Goal: Task Accomplishment & Management: Complete application form

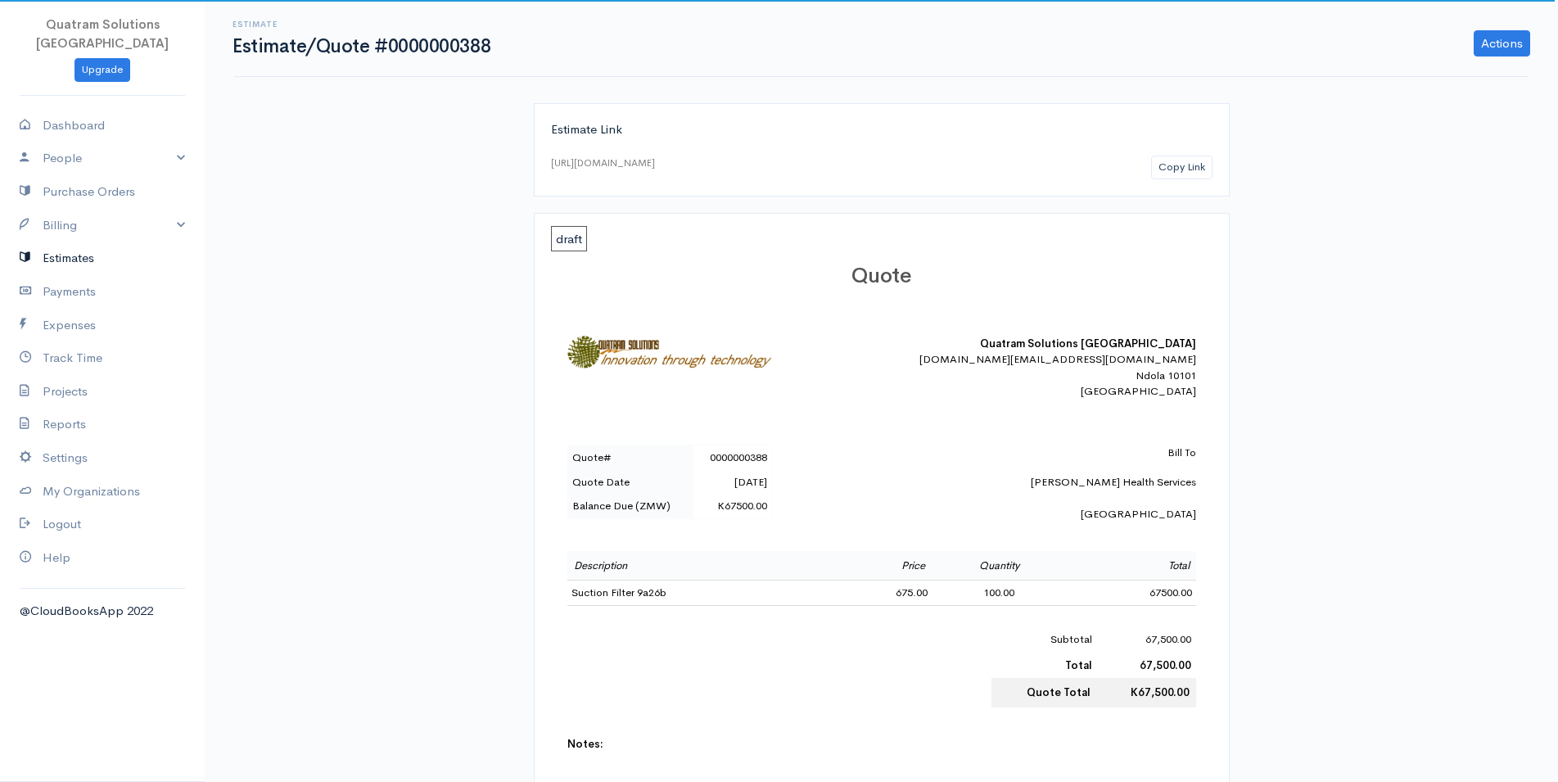
click at [63, 245] on link "Estimates" at bounding box center [102, 259] width 205 height 34
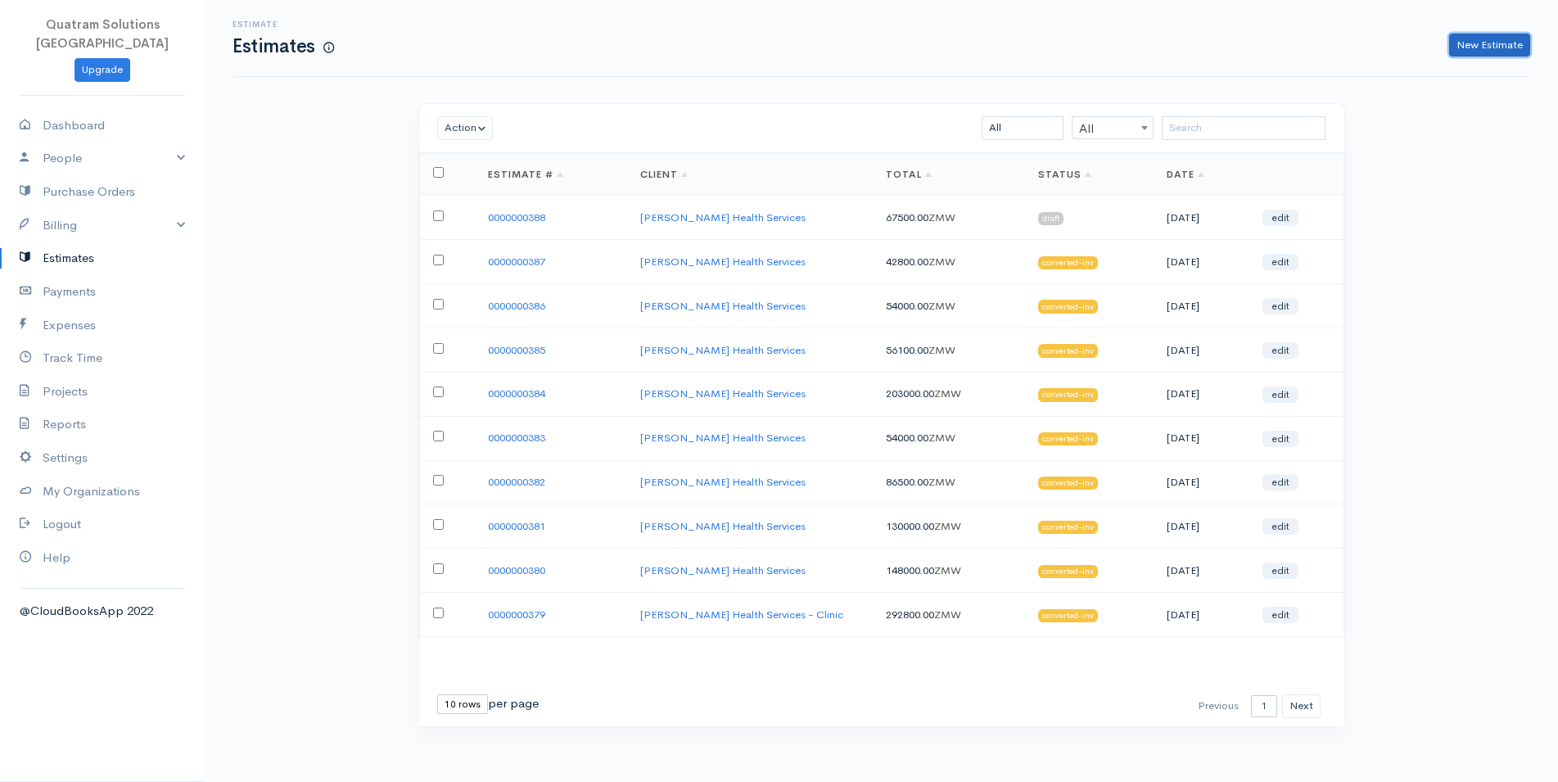
click at [1452, 43] on link "New Estimate" at bounding box center [1489, 46] width 81 height 24
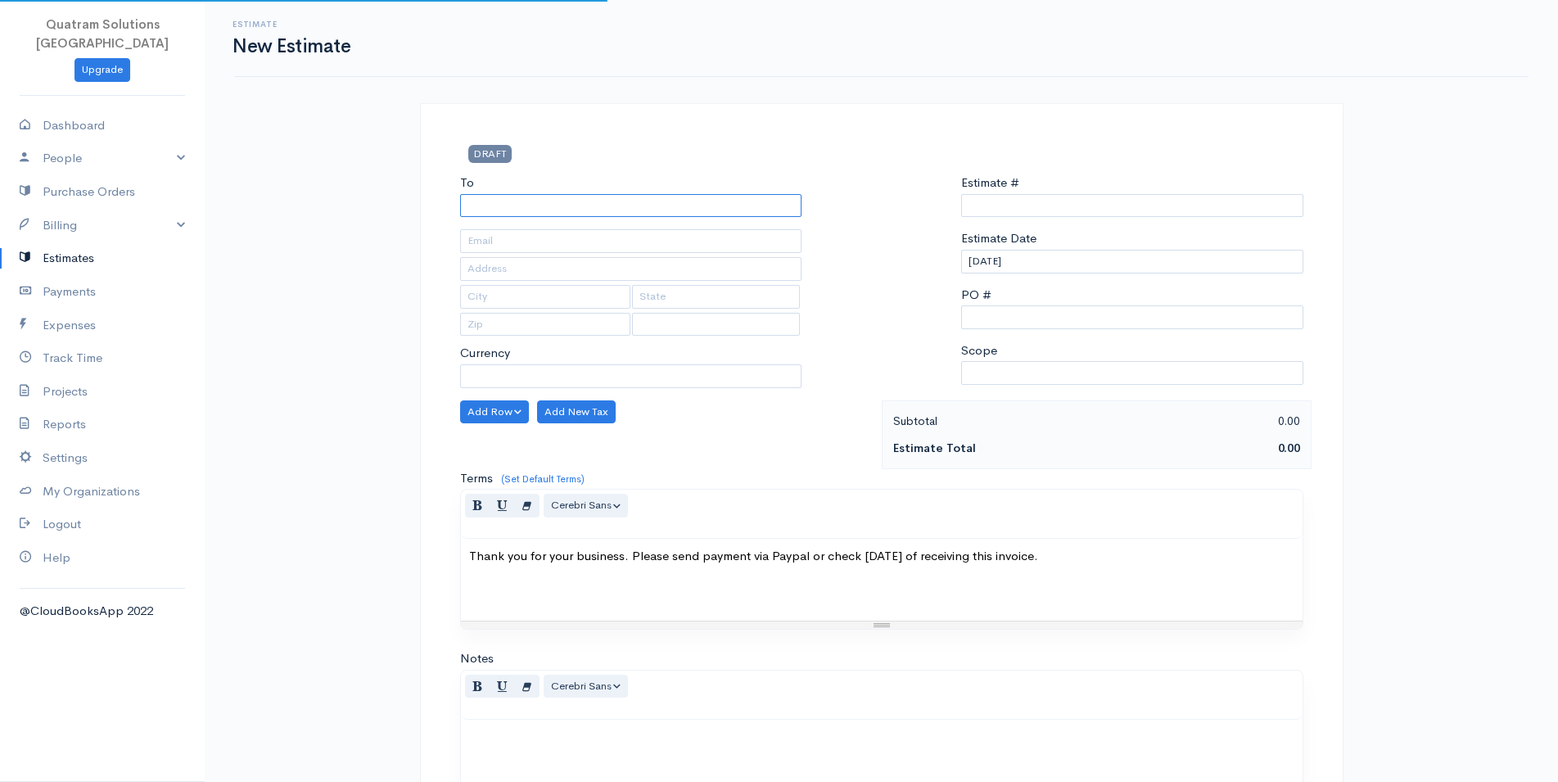
click at [510, 198] on input "To" at bounding box center [631, 206] width 342 height 24
select select "ZMW"
type input "0000000389"
select select "[GEOGRAPHIC_DATA]"
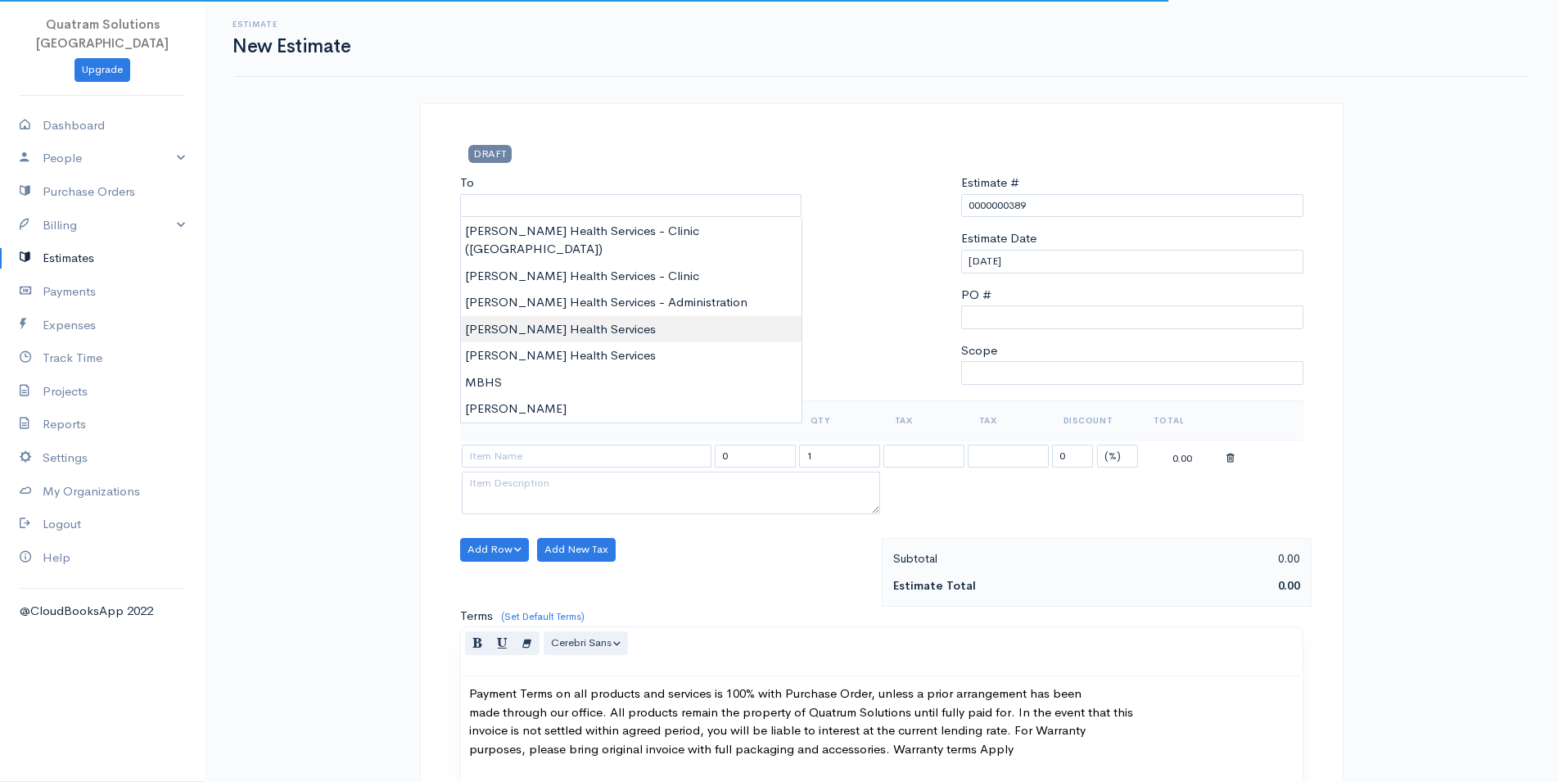
type input "[PERSON_NAME] Health Services"
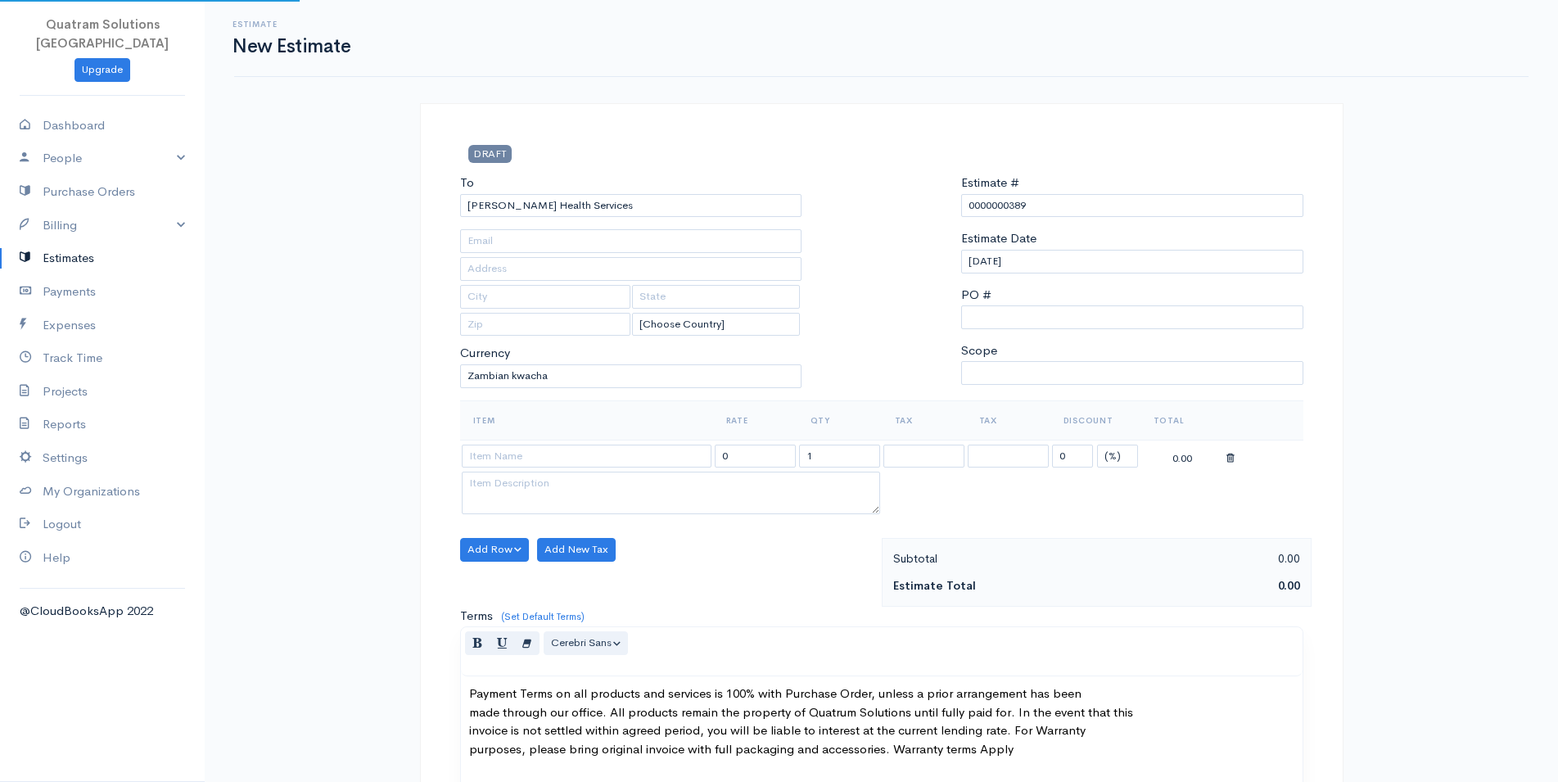
click at [544, 307] on body "Quatram Solutions [GEOGRAPHIC_DATA] Upgrade Dashboard People Clients Vendors St…" at bounding box center [779, 760] width 1558 height 1520
click at [498, 451] on input at bounding box center [587, 457] width 250 height 24
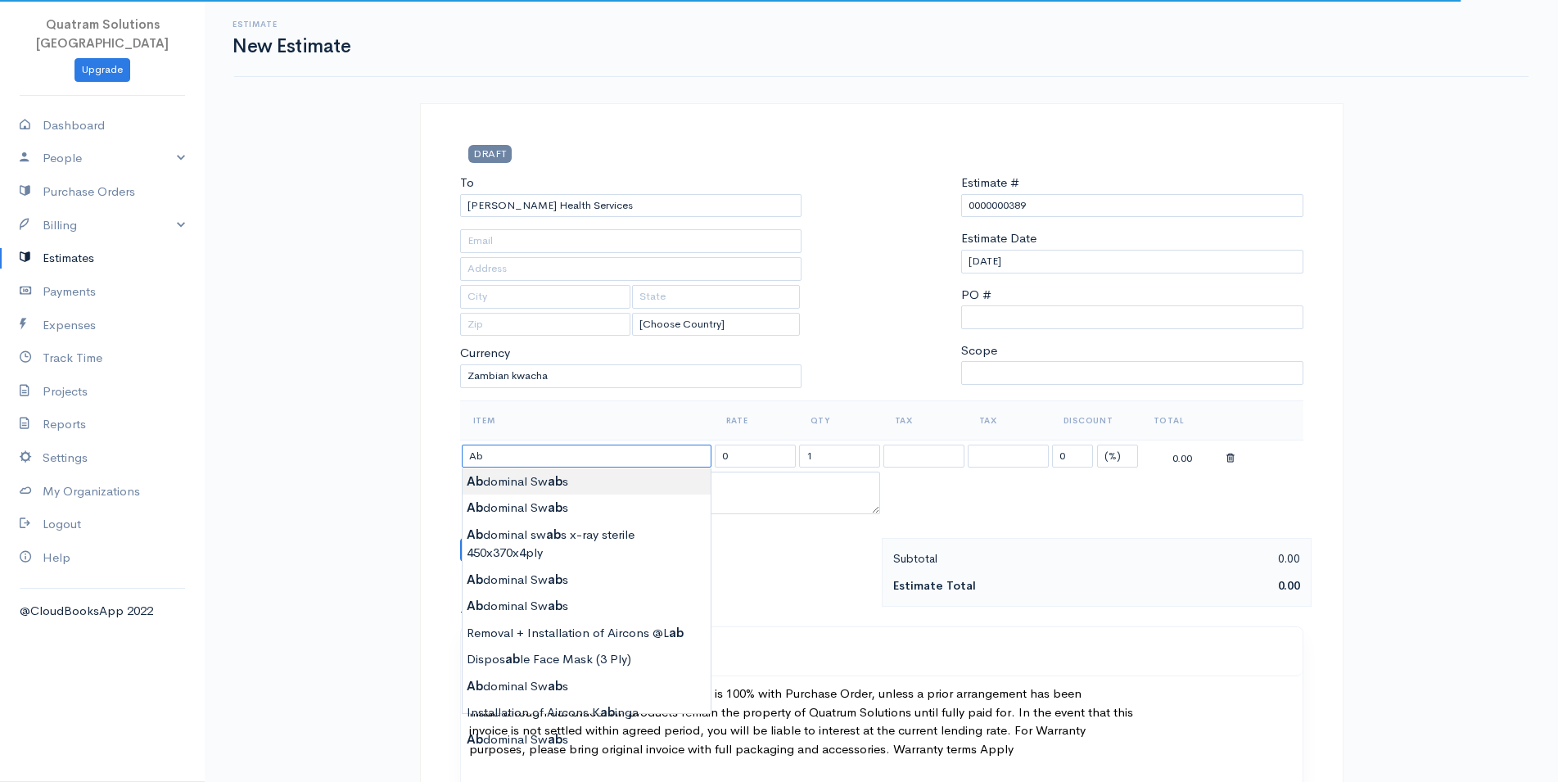
type input "Abdominal Swabs"
type input "330.00"
click at [525, 479] on body "Quatram Solutions [GEOGRAPHIC_DATA] Upgrade Dashboard People Clients Vendors St…" at bounding box center [779, 760] width 1558 height 1520
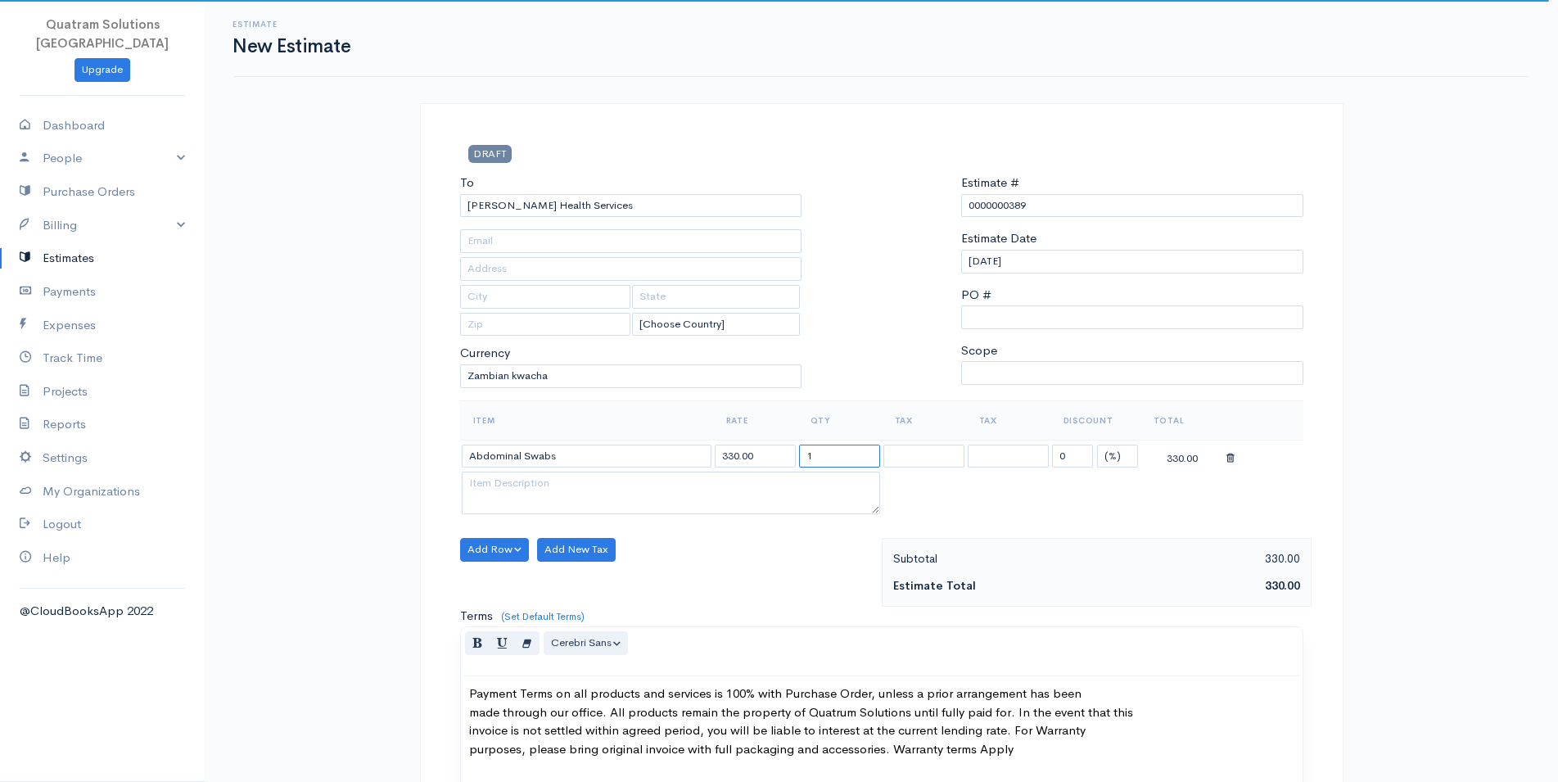
drag, startPoint x: 823, startPoint y: 454, endPoint x: 745, endPoint y: 450, distance: 77.9
click at [799, 450] on input "1" at bounding box center [839, 457] width 81 height 24
type input "200"
click at [954, 496] on table "Item Rate Qty Tax Tax Discount Total Abdominal Swabs 330.00 200 Inclusive Inclu…" at bounding box center [881, 459] width 843 height 118
click at [731, 461] on input "330.00" at bounding box center [755, 457] width 81 height 24
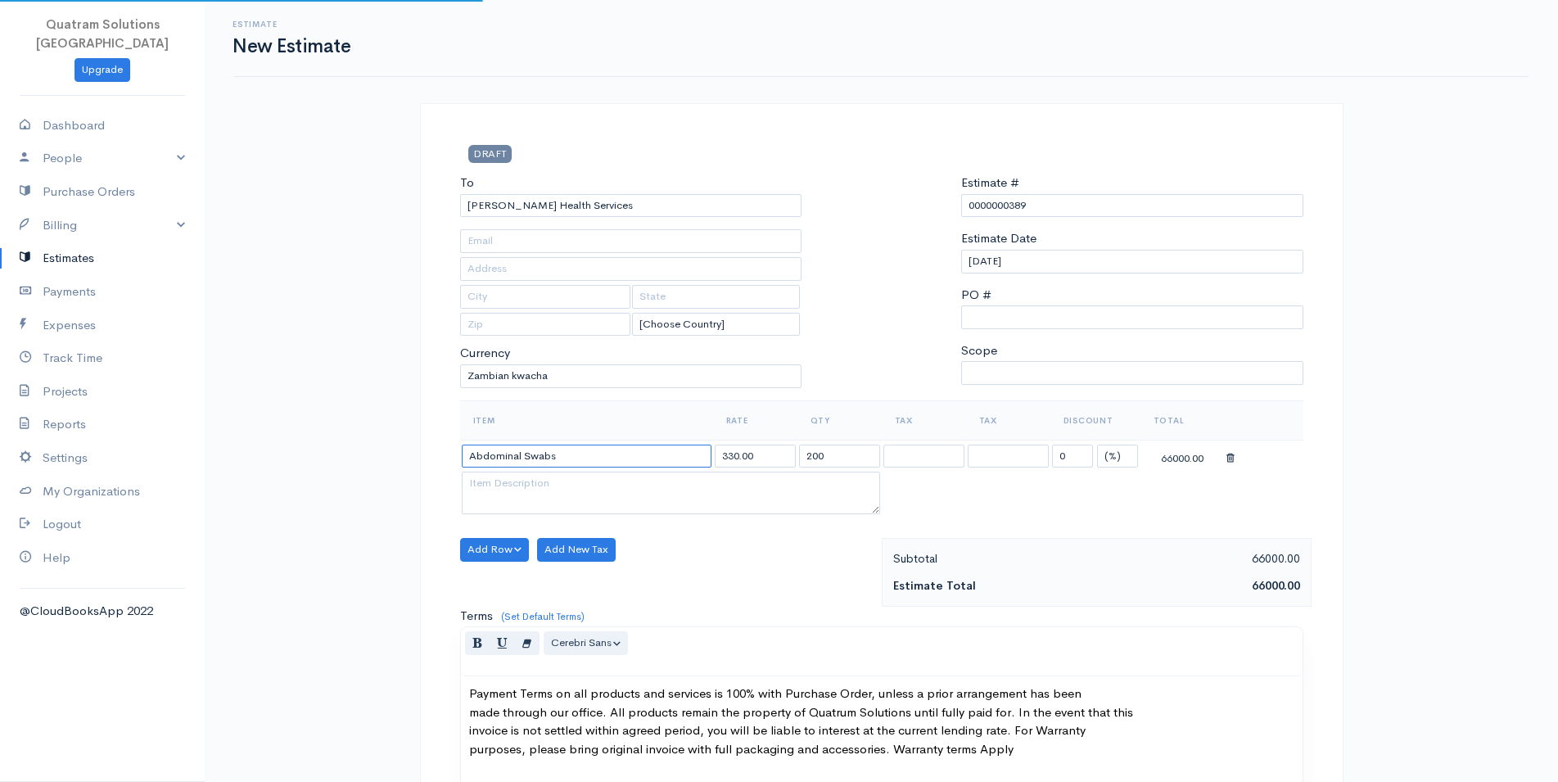
click at [581, 455] on input "Abdominal Swabs" at bounding box center [587, 457] width 250 height 24
click at [547, 504] on body "Quatram Solutions [GEOGRAPHIC_DATA] Upgrade Dashboard People Clients Vendors St…" at bounding box center [779, 760] width 1558 height 1520
click at [570, 459] on input "Abdominal Swabs" at bounding box center [587, 457] width 250 height 24
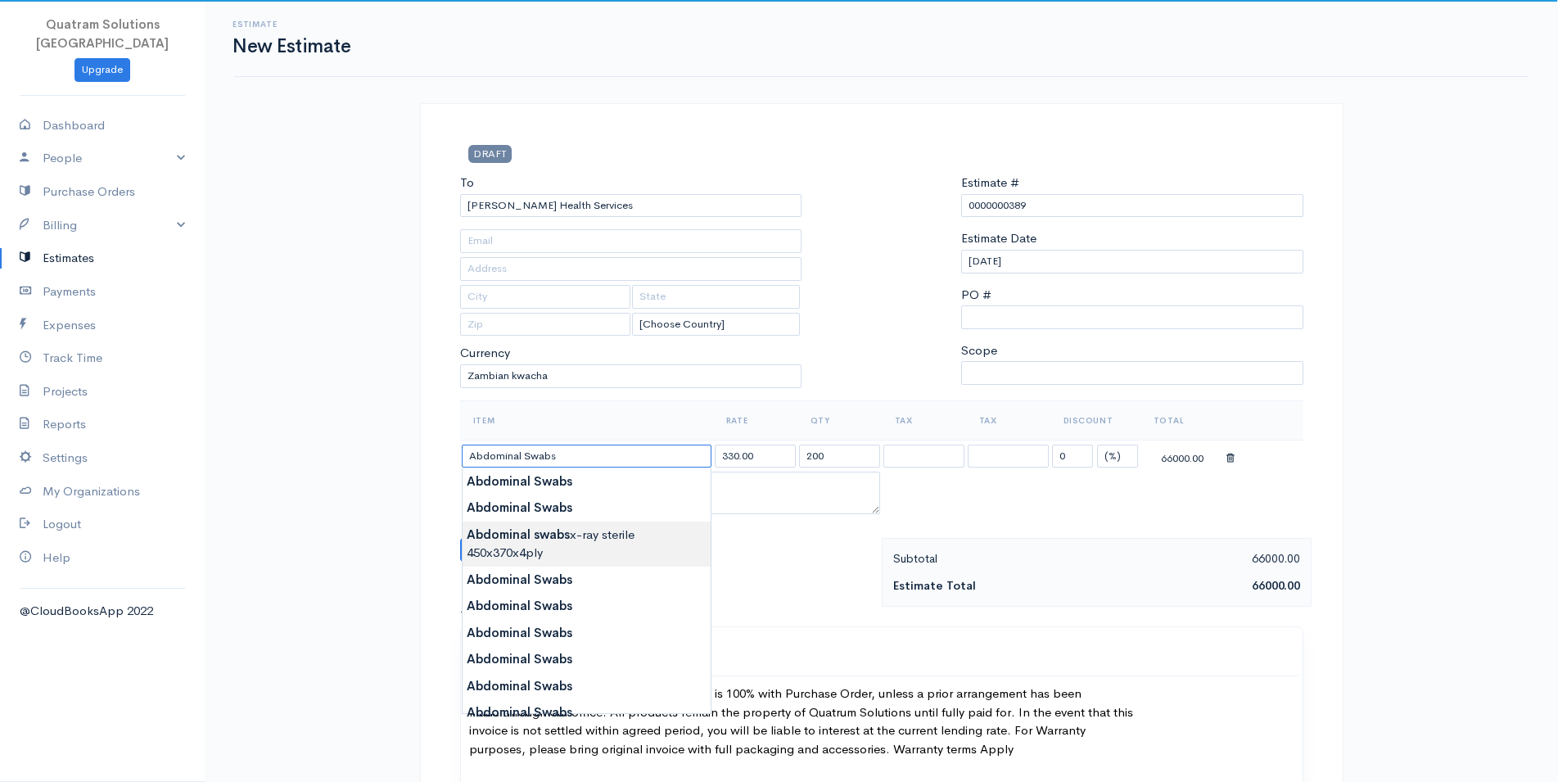
type input "Abdominal swabs x-ray sterile 450x370x4ply"
select select "4.000"
type textarea "511359-001"
click at [553, 534] on body "Quatram Solutions [GEOGRAPHIC_DATA] Upgrade Dashboard People Clients Vendors St…" at bounding box center [779, 760] width 1558 height 1520
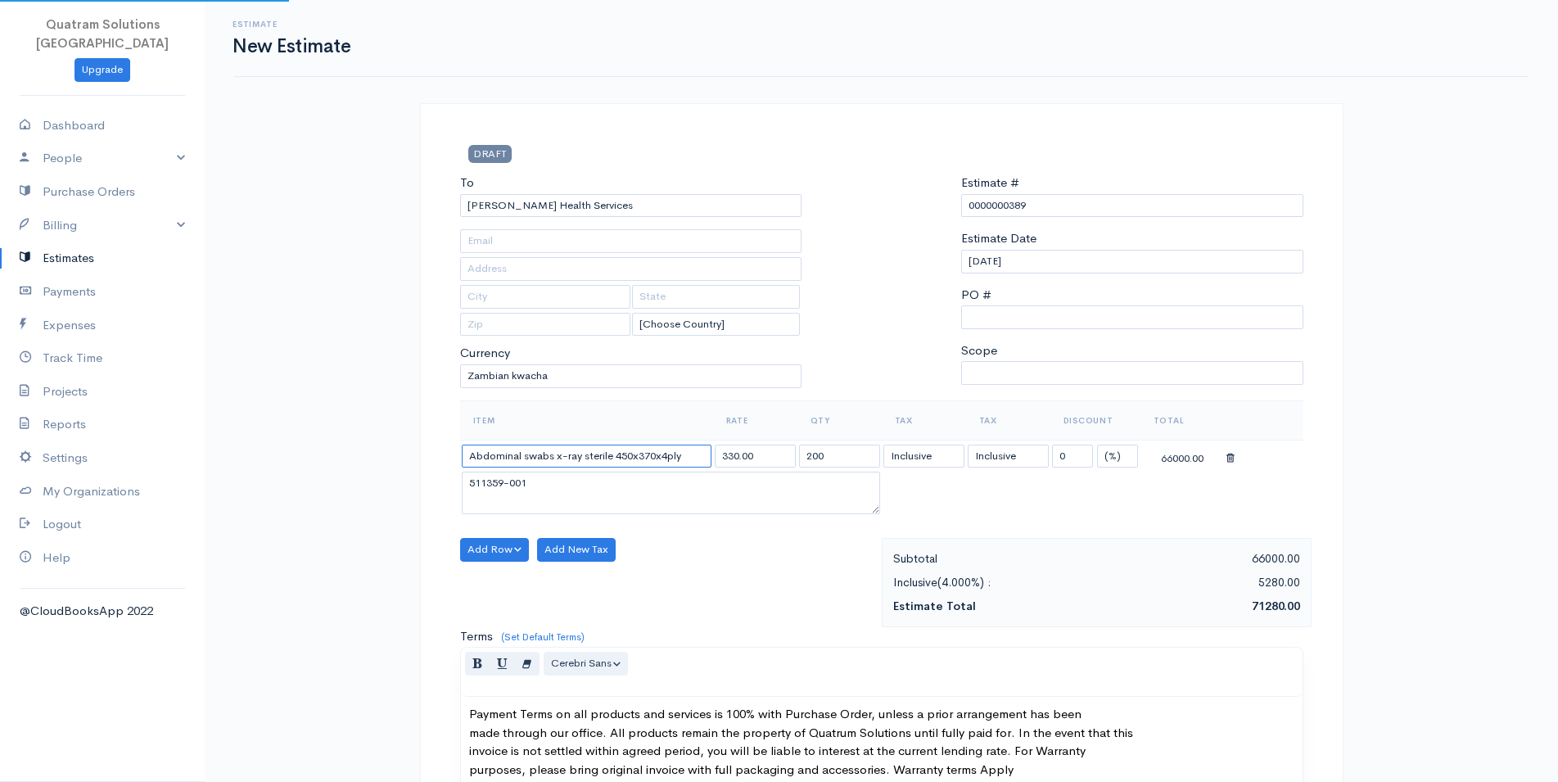
click at [614, 451] on input "Abdominal swabs x-ray sterile 450x370x4ply" at bounding box center [587, 457] width 250 height 24
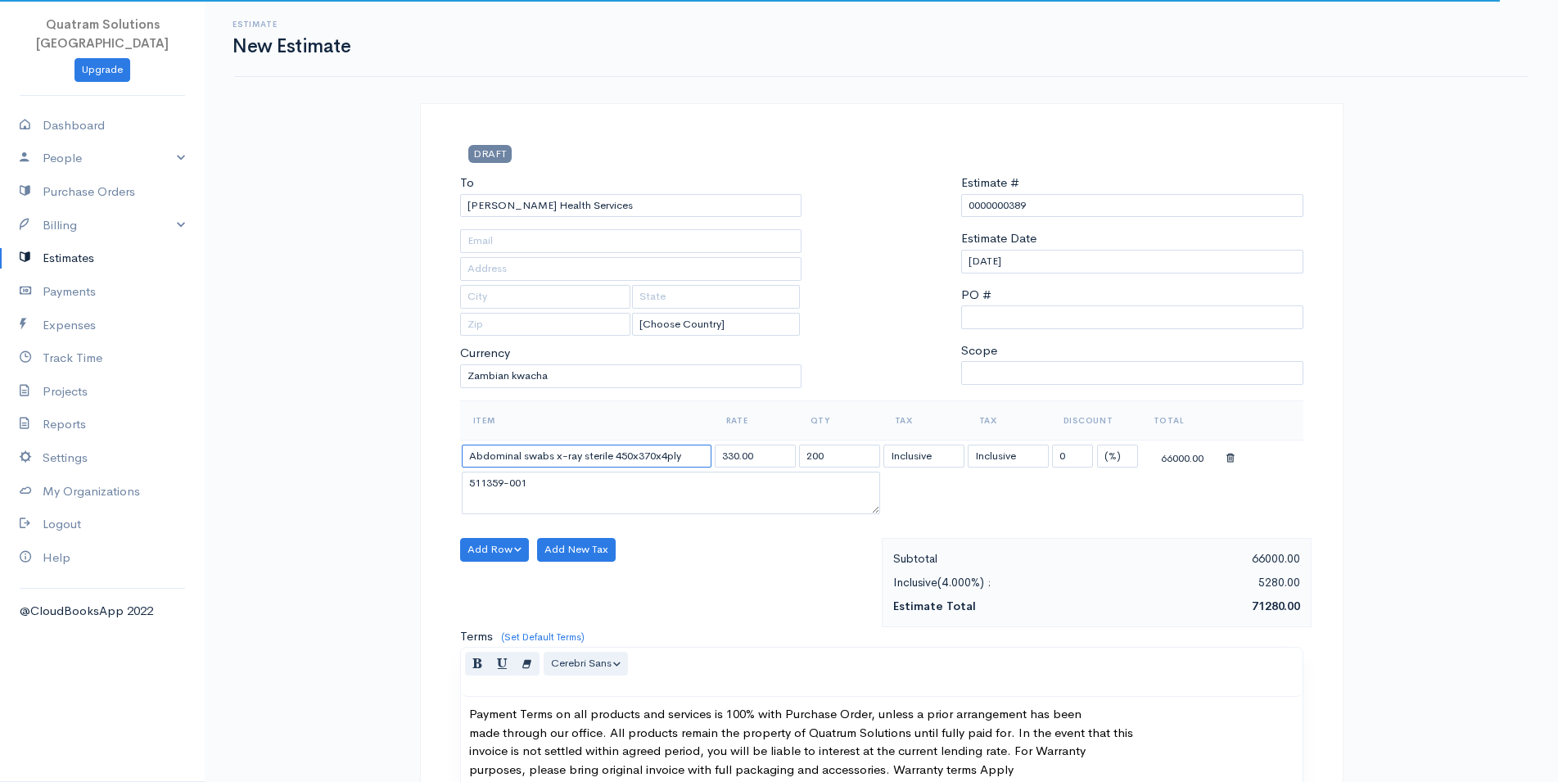
drag, startPoint x: 697, startPoint y: 453, endPoint x: 297, endPoint y: 426, distance: 401.2
click at [462, 445] on input "Abdominal swabs x-ray sterile 450x370x4ply" at bounding box center [587, 457] width 250 height 24
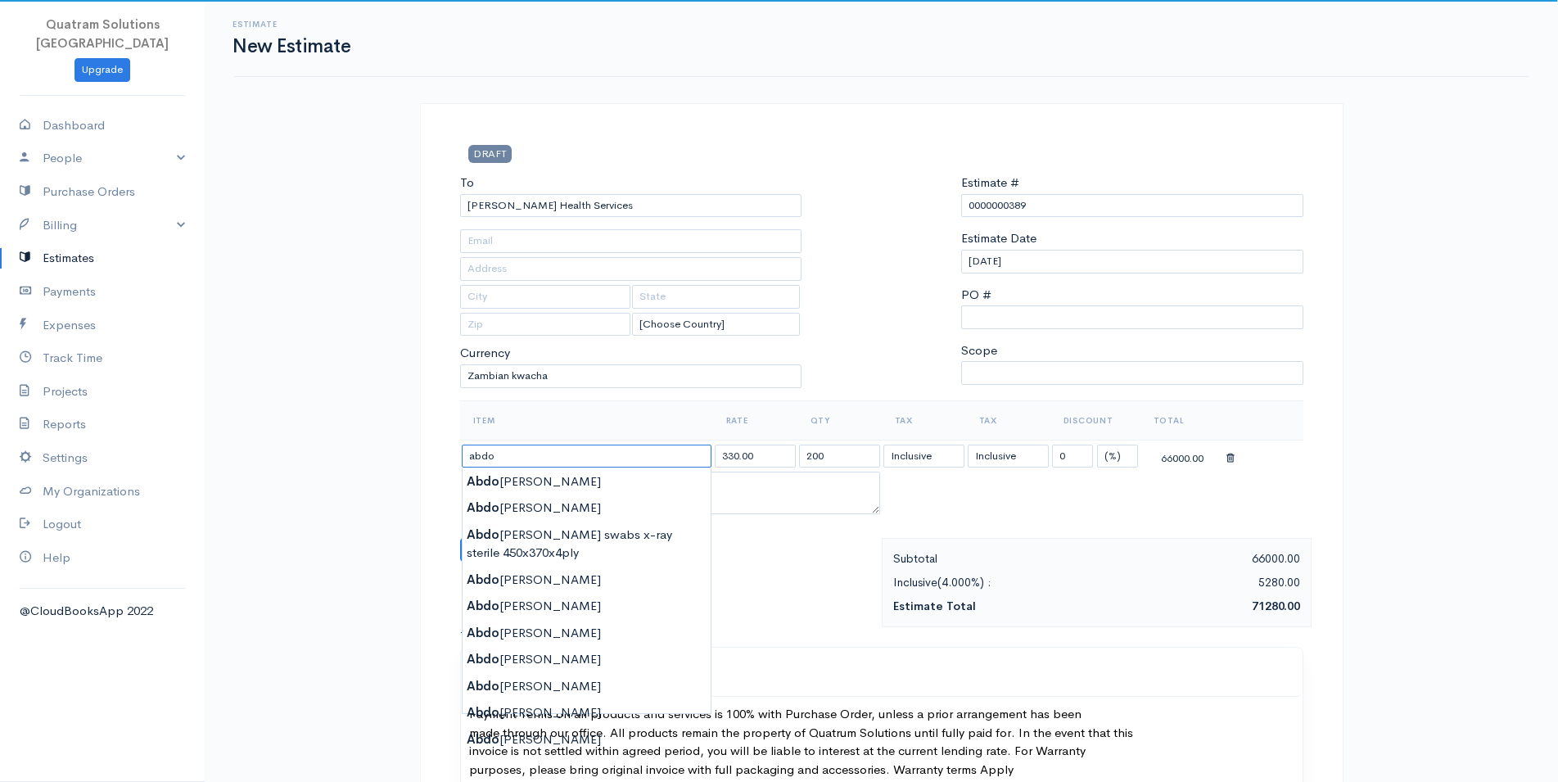
type input "Abdominal Swabs"
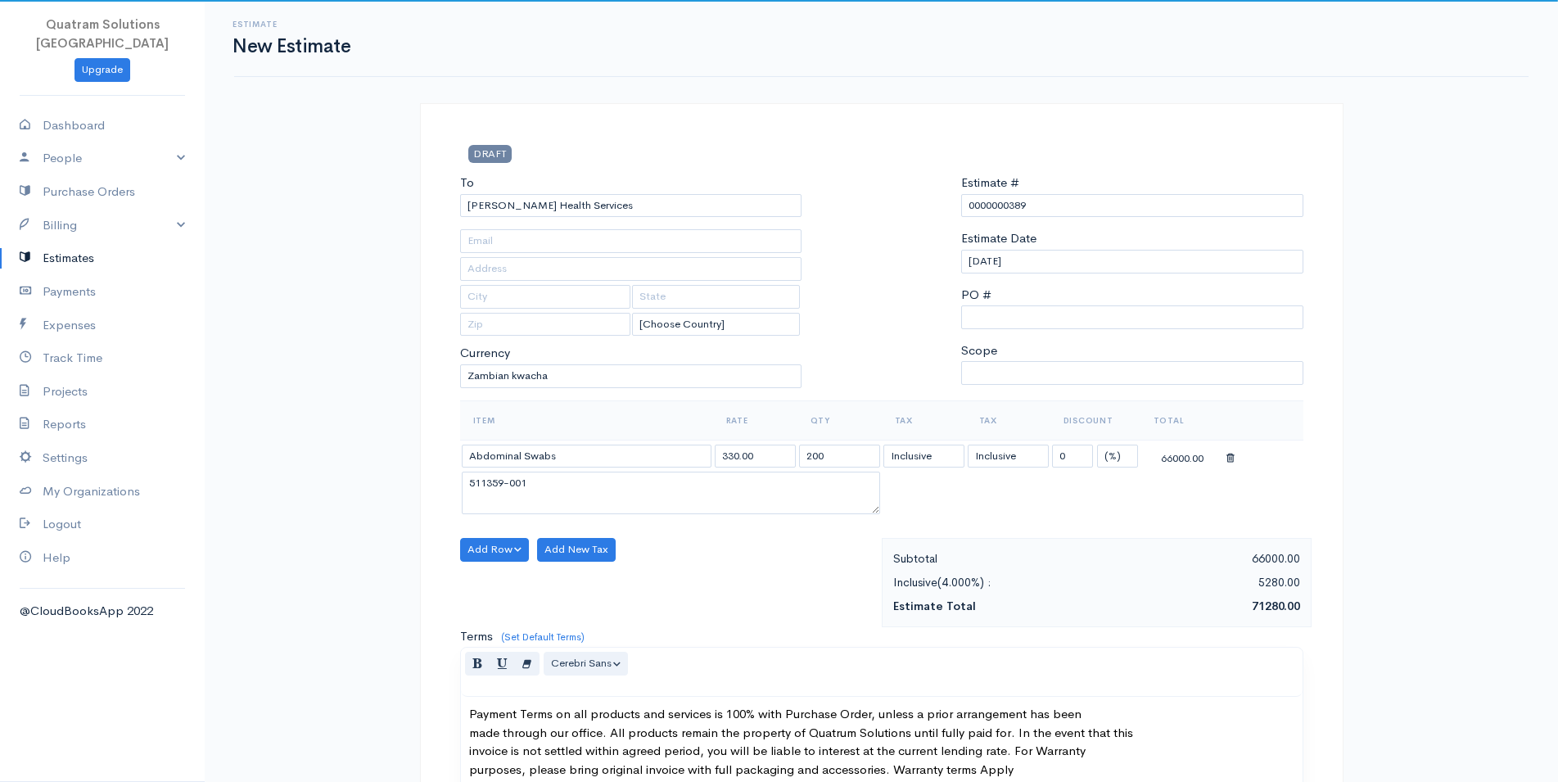
click at [500, 484] on body "Quatram Solutions [GEOGRAPHIC_DATA] Upgrade Dashboard People Clients Vendors St…" at bounding box center [779, 770] width 1558 height 1541
click at [1231, 454] on icon at bounding box center [1230, 458] width 8 height 11
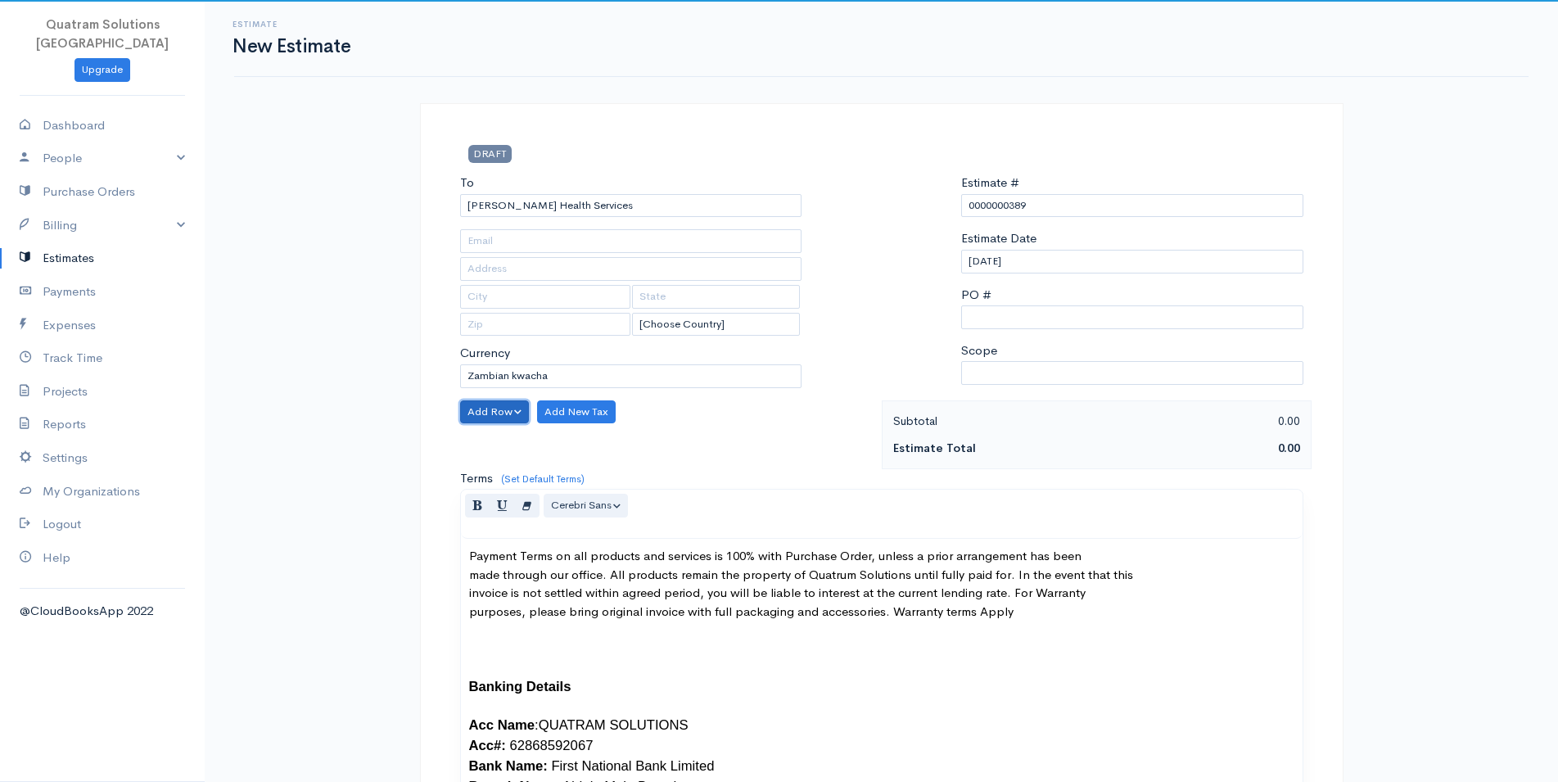
click at [493, 414] on button "Add Row" at bounding box center [495, 412] width 70 height 24
click at [519, 440] on link "Add Item Row" at bounding box center [525, 445] width 129 height 29
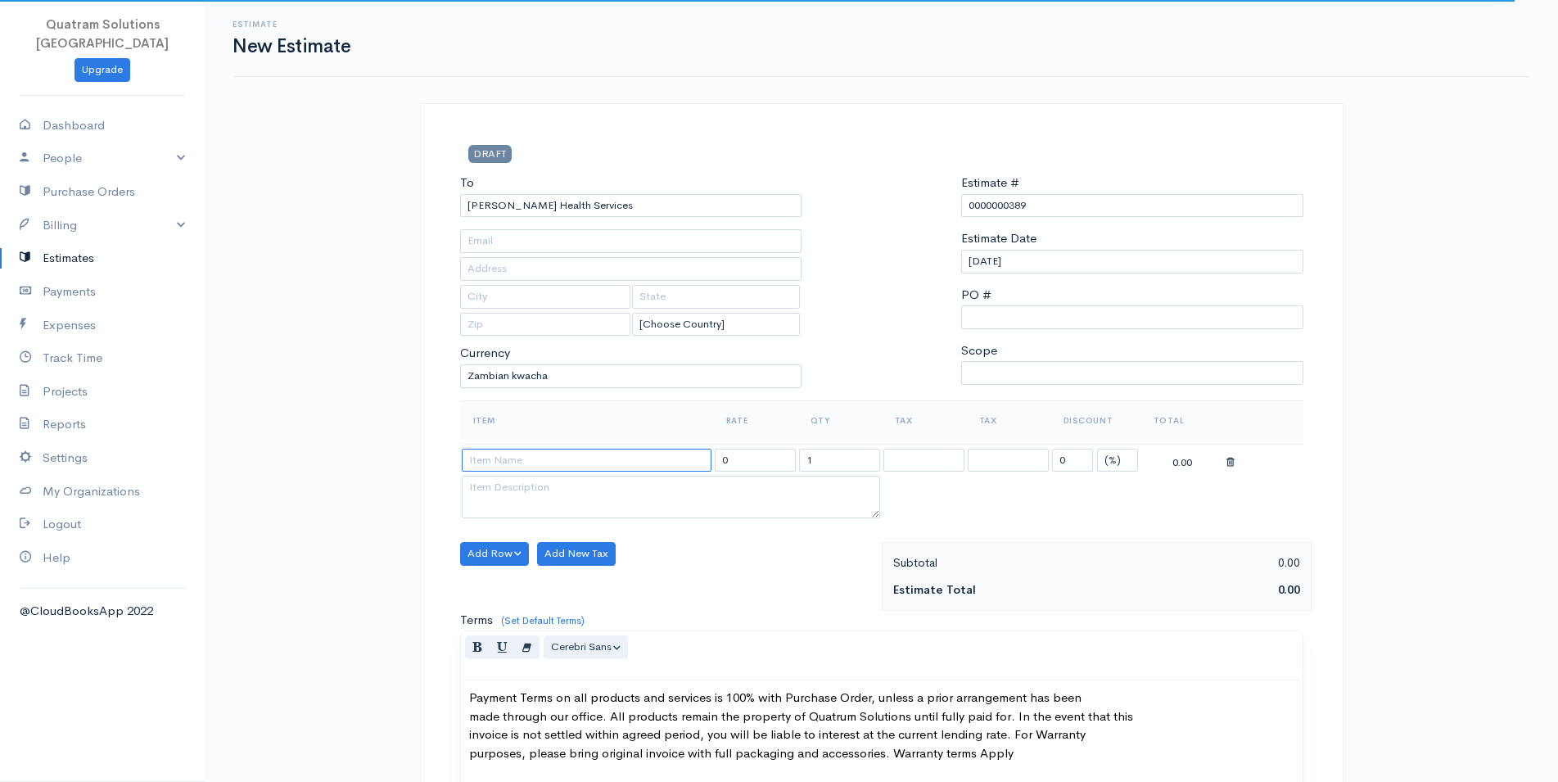
click at [518, 461] on input at bounding box center [587, 461] width 250 height 24
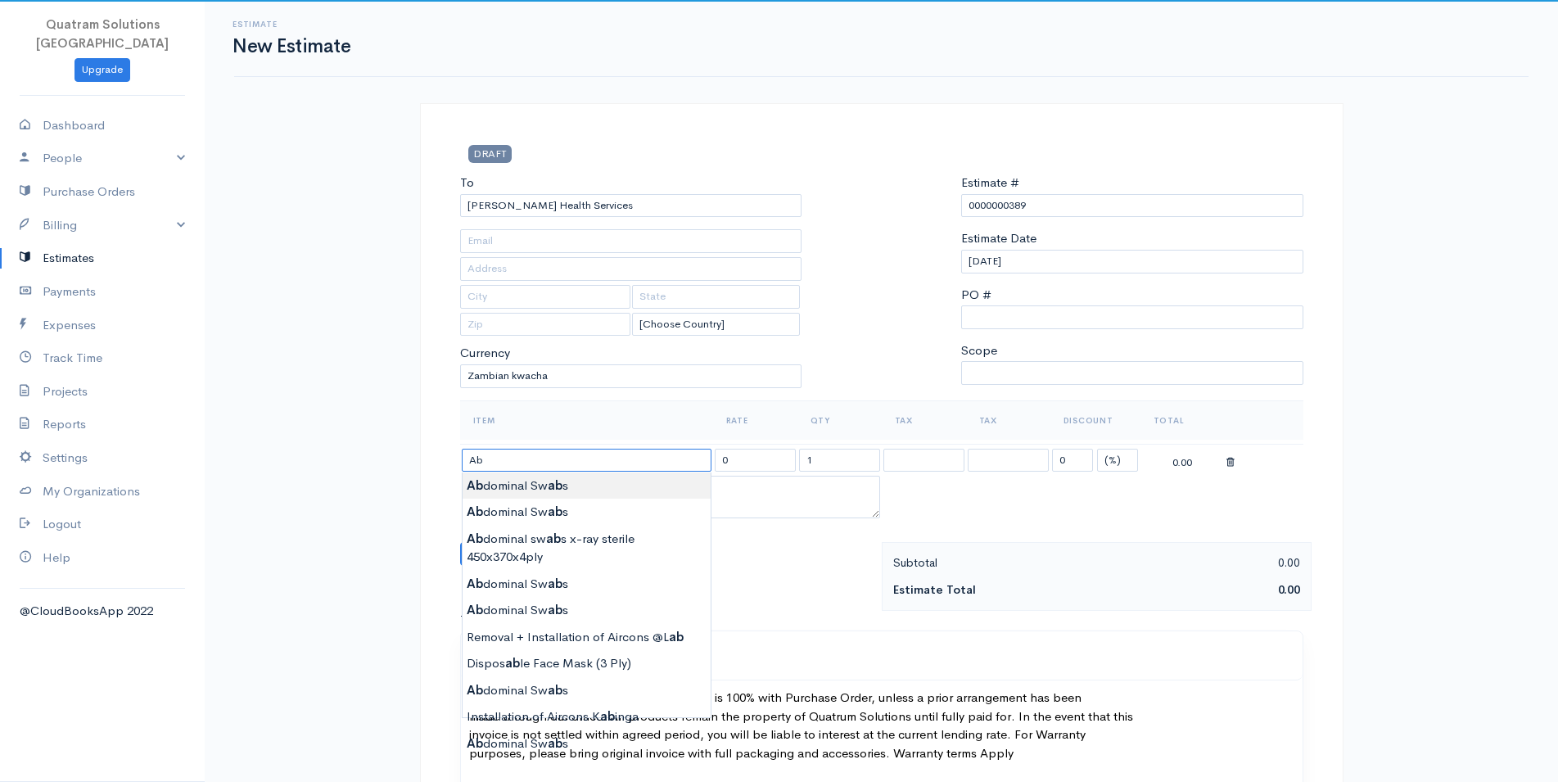
type input "Abdominal Swabs"
type input "330.00"
click at [539, 490] on body "Quatram Solutions [GEOGRAPHIC_DATA] Upgrade Dashboard People Clients Vendors St…" at bounding box center [779, 762] width 1558 height 1524
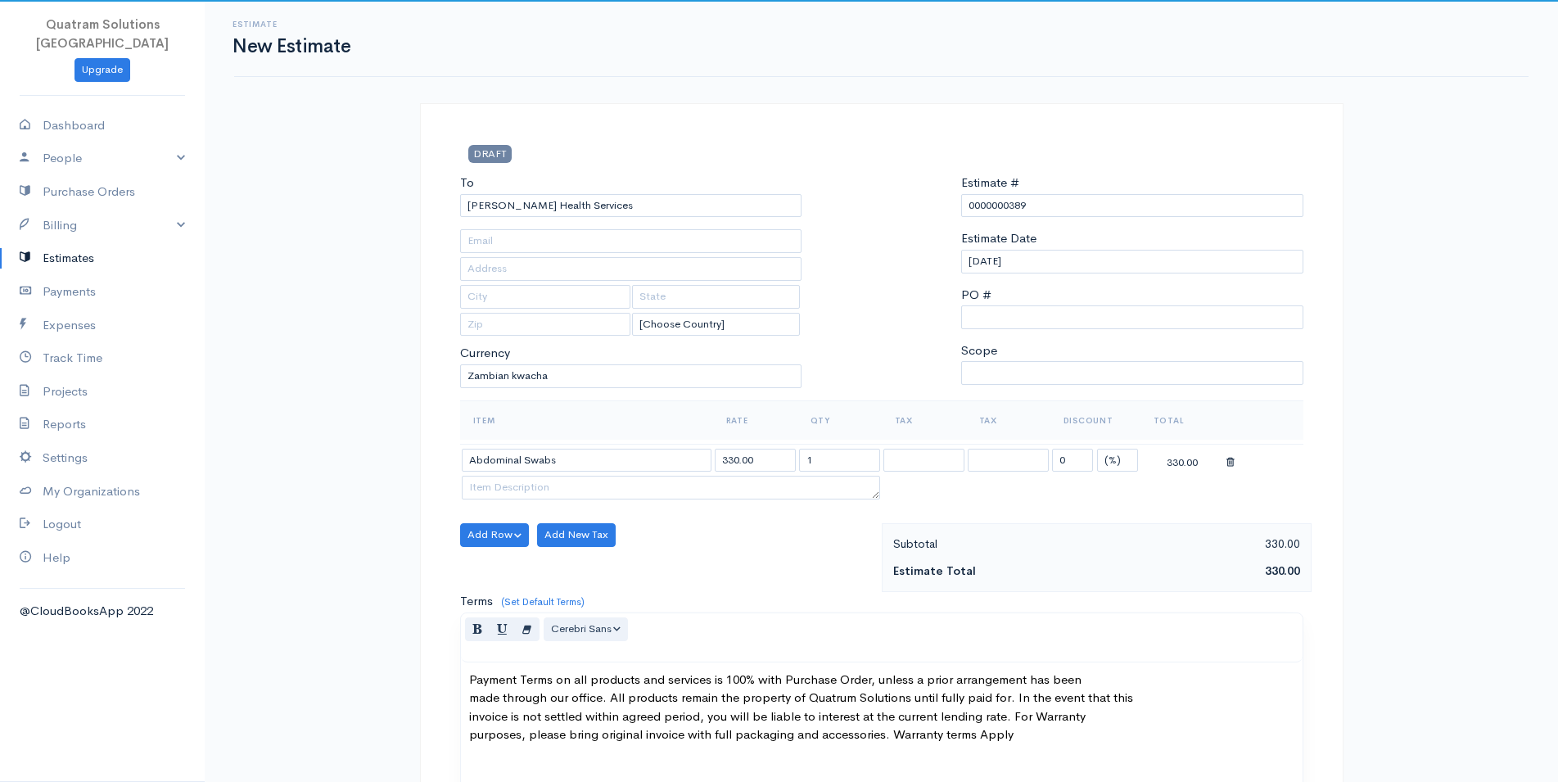
drag, startPoint x: 877, startPoint y: 510, endPoint x: 869, endPoint y: 467, distance: 44.0
click at [869, 476] on textarea at bounding box center [671, 488] width 418 height 24
drag, startPoint x: 852, startPoint y: 457, endPoint x: 768, endPoint y: 451, distance: 84.5
click at [799, 454] on input "1" at bounding box center [839, 461] width 81 height 24
type input "200"
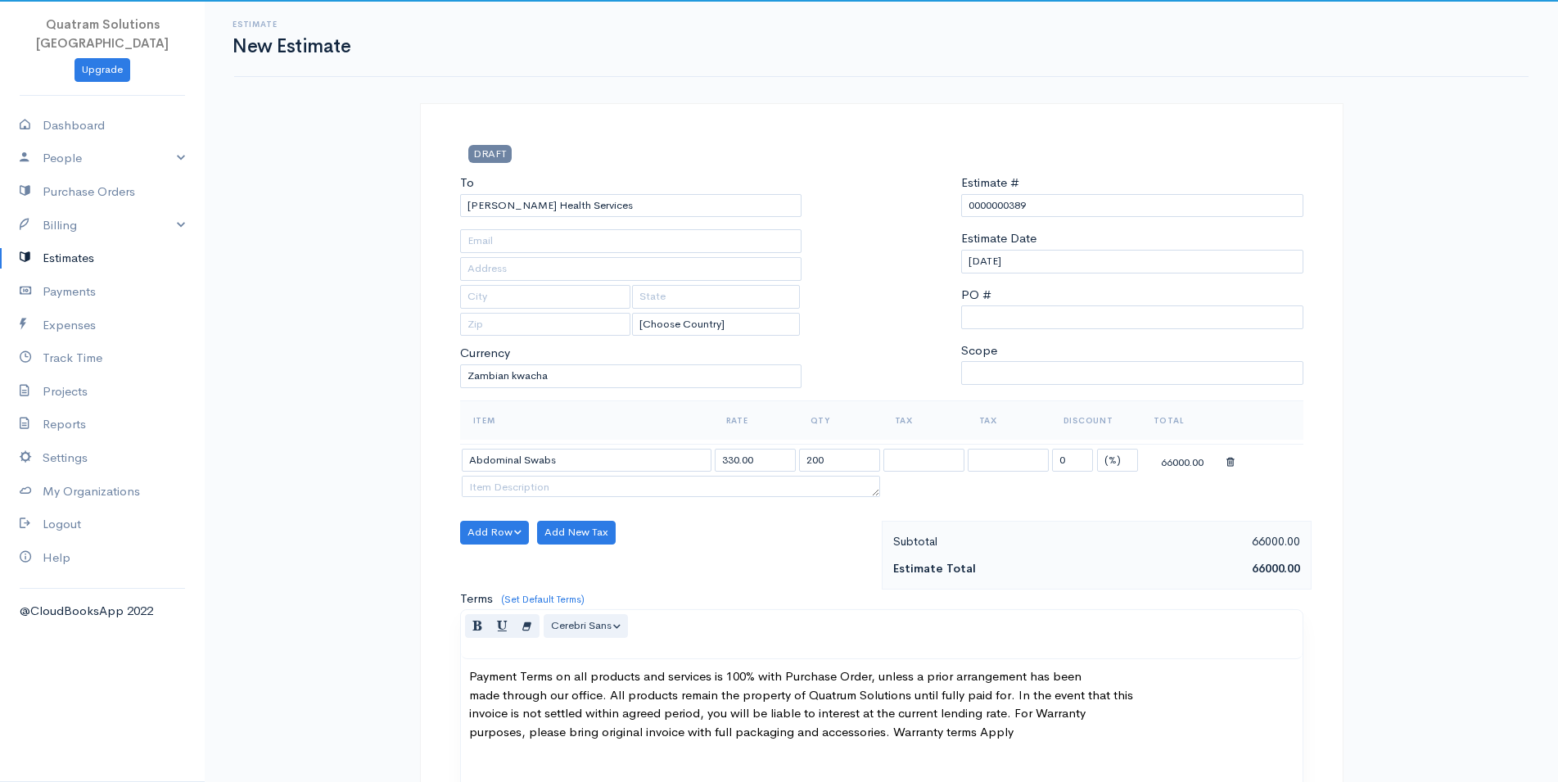
click at [756, 514] on div "Item Rate Qty Tax Tax Discount Total Abdominal Swabs 330.00 200 Inclusive Inclu…" at bounding box center [881, 460] width 843 height 120
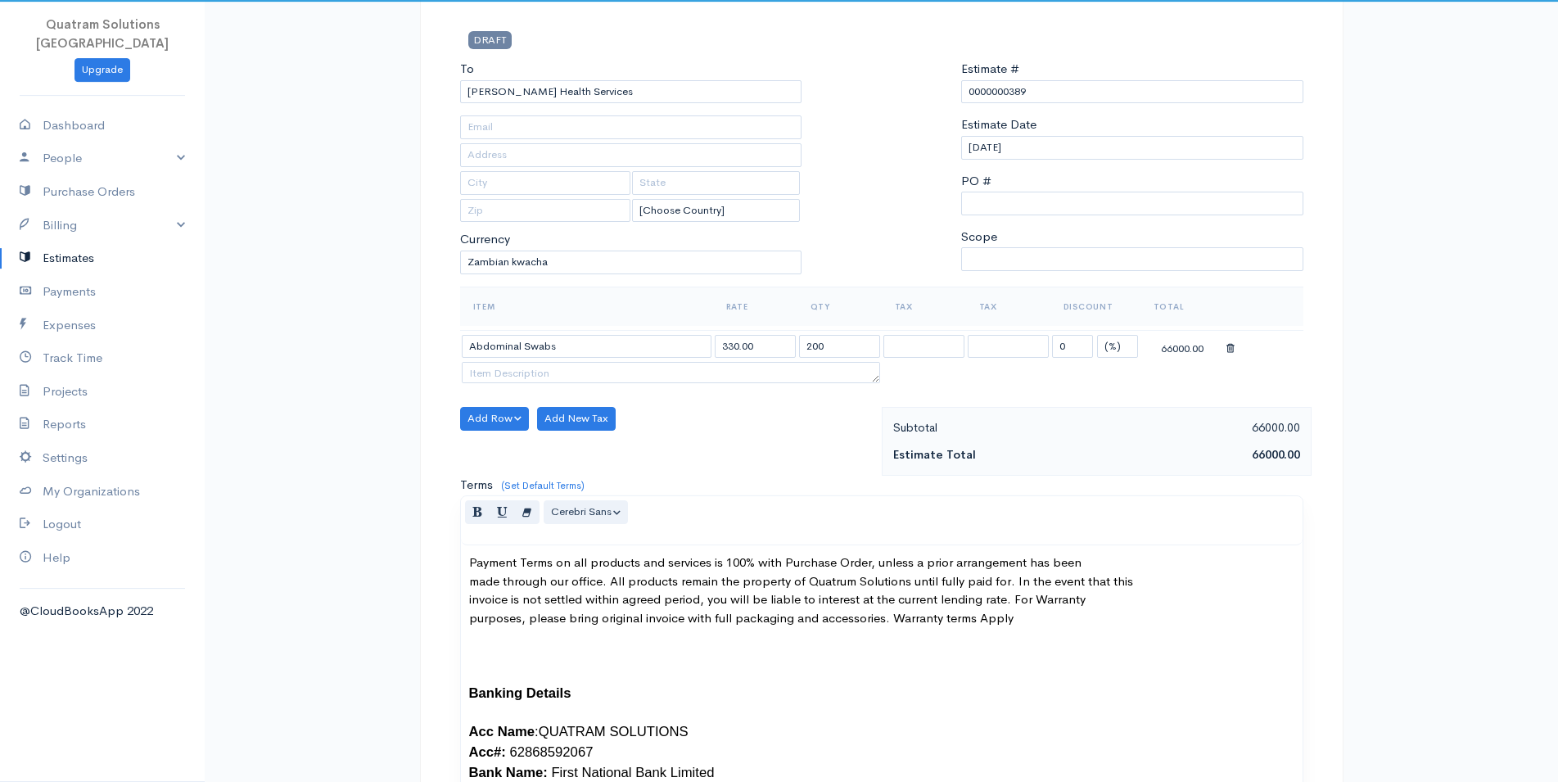
scroll to position [501, 0]
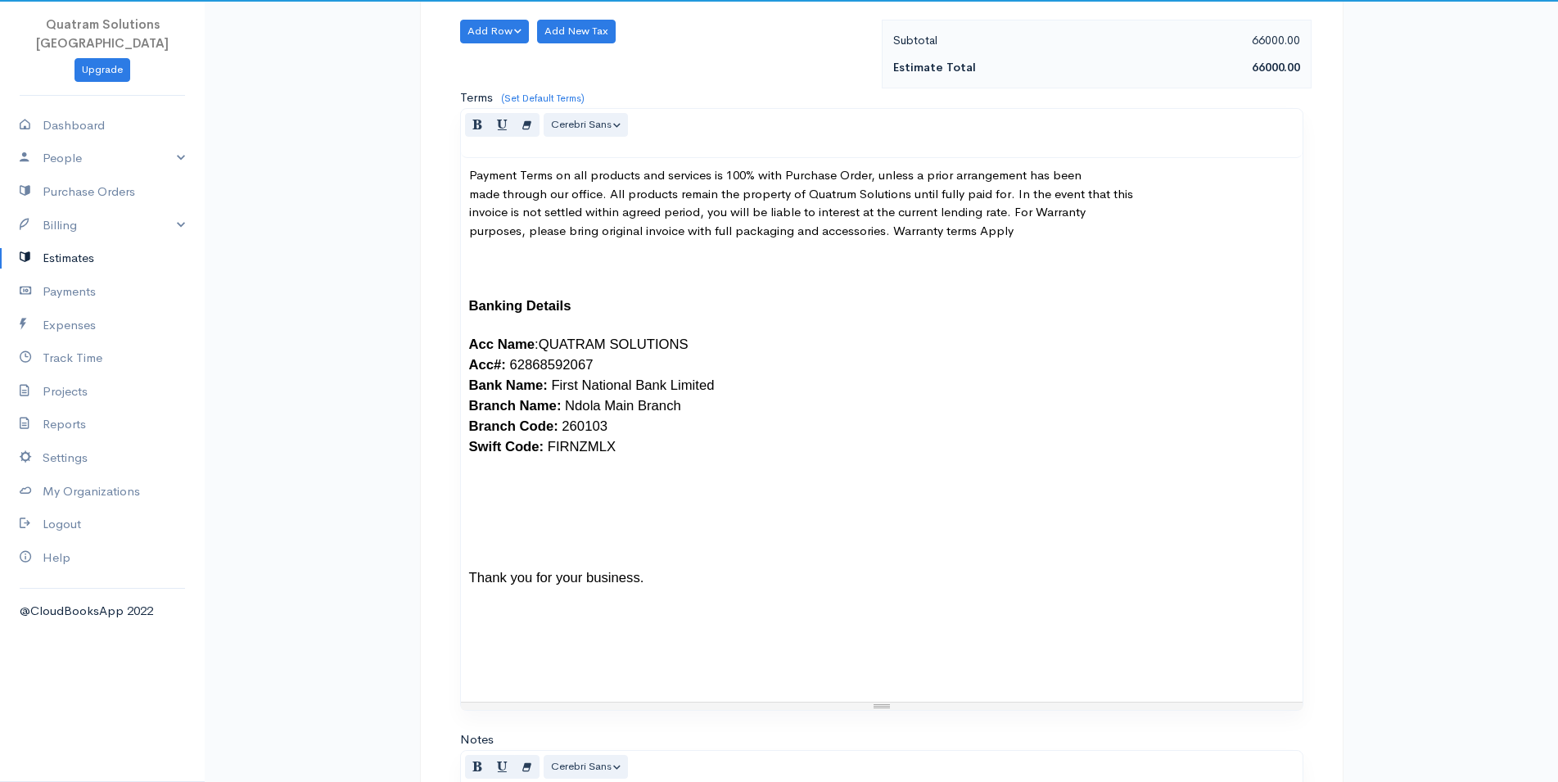
click at [466, 193] on div "Payment Terms on all products and services is 100% with Purchase Order, unless …" at bounding box center [882, 430] width 842 height 544
click at [469, 213] on p "Payment Terms on all products and services is 100% with Purchase Order, unless …" at bounding box center [881, 423] width 825 height 514
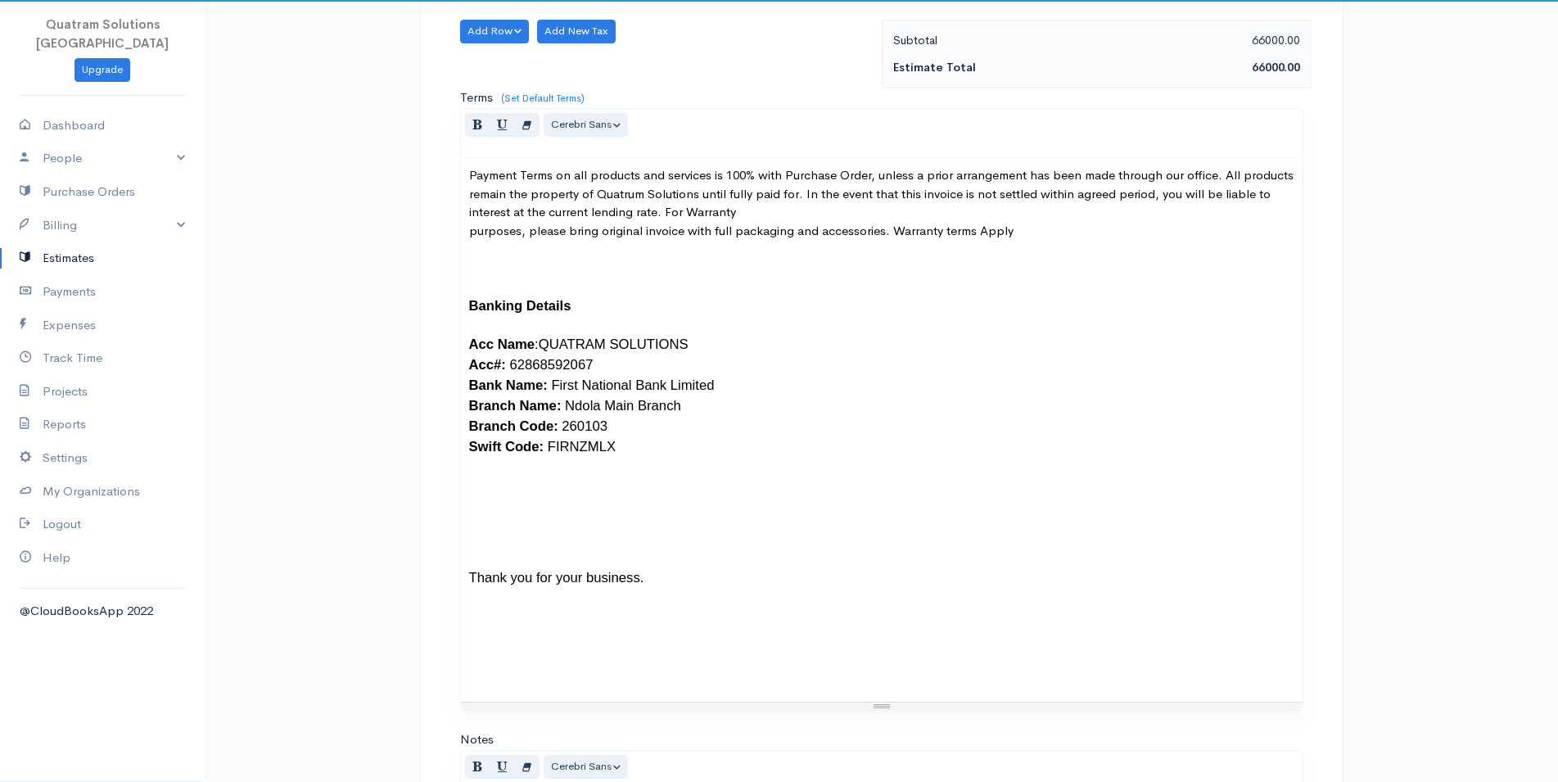
click at [467, 235] on div "Payment Terms on all products and services is 100% with Purchase Order, unless …" at bounding box center [882, 430] width 842 height 544
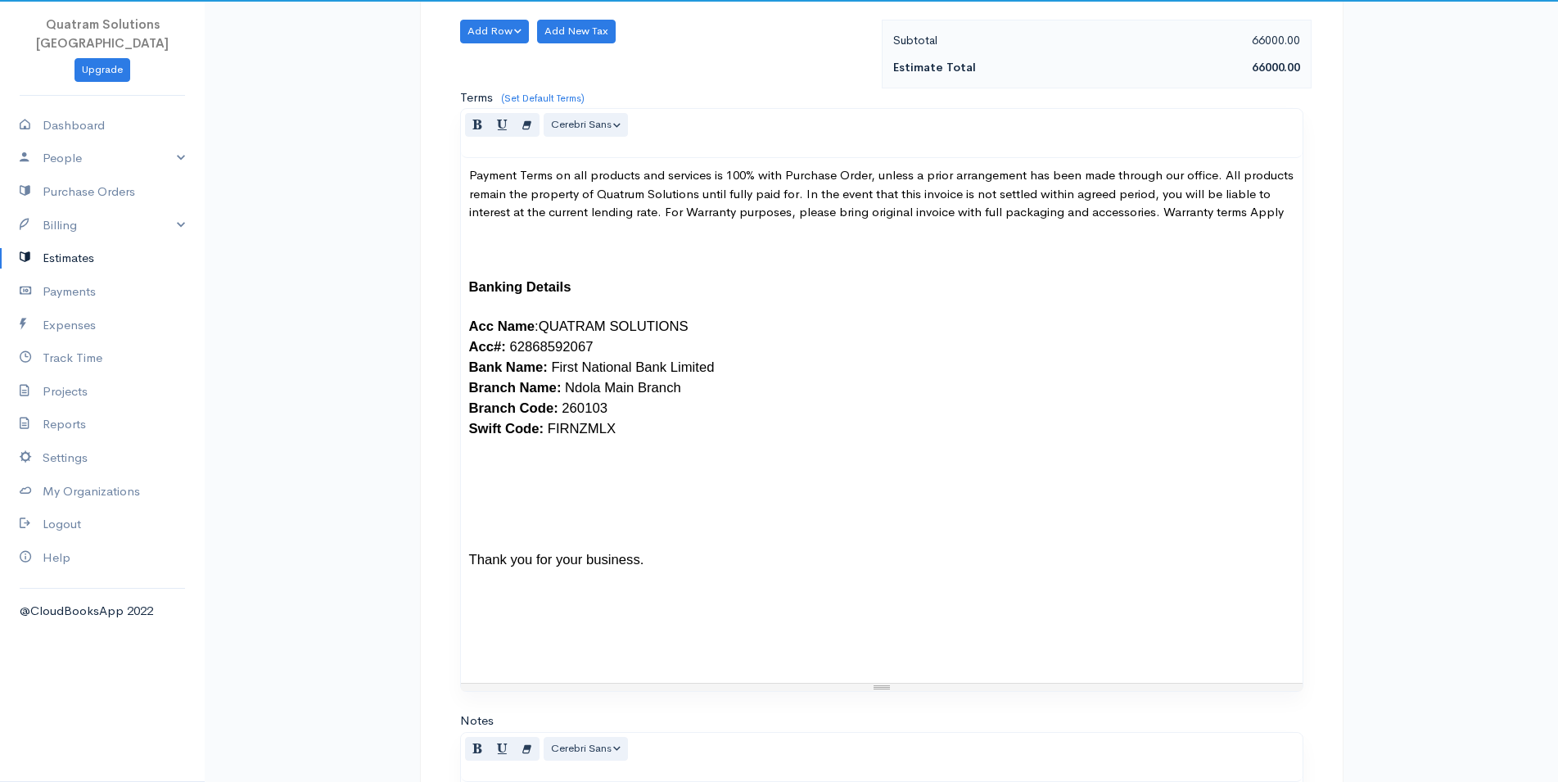
click at [500, 522] on p "Payment Terms on all products and services is 100% with Purchase Order, unless …" at bounding box center [881, 413] width 825 height 495
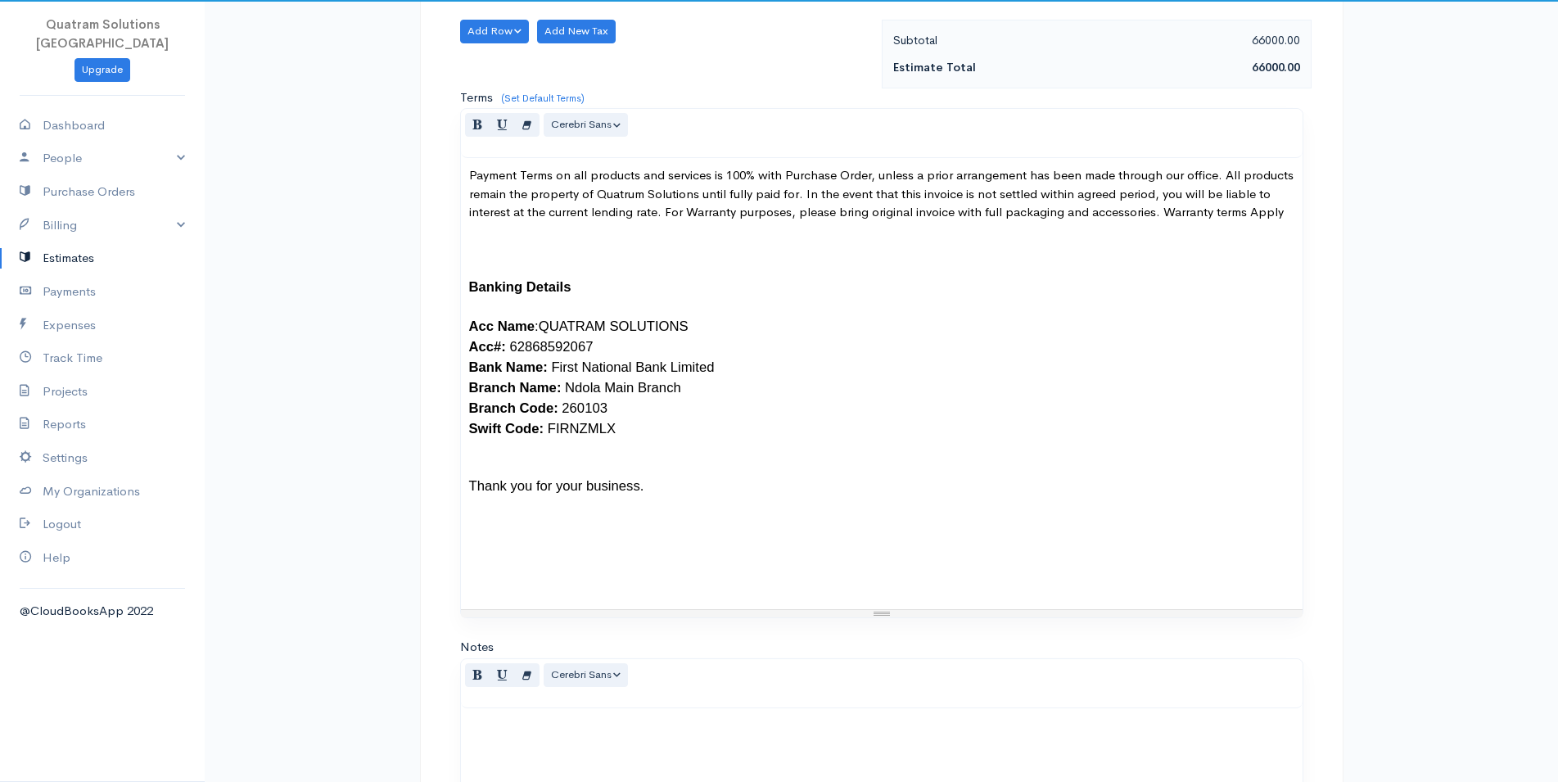
scroll to position [630, 0]
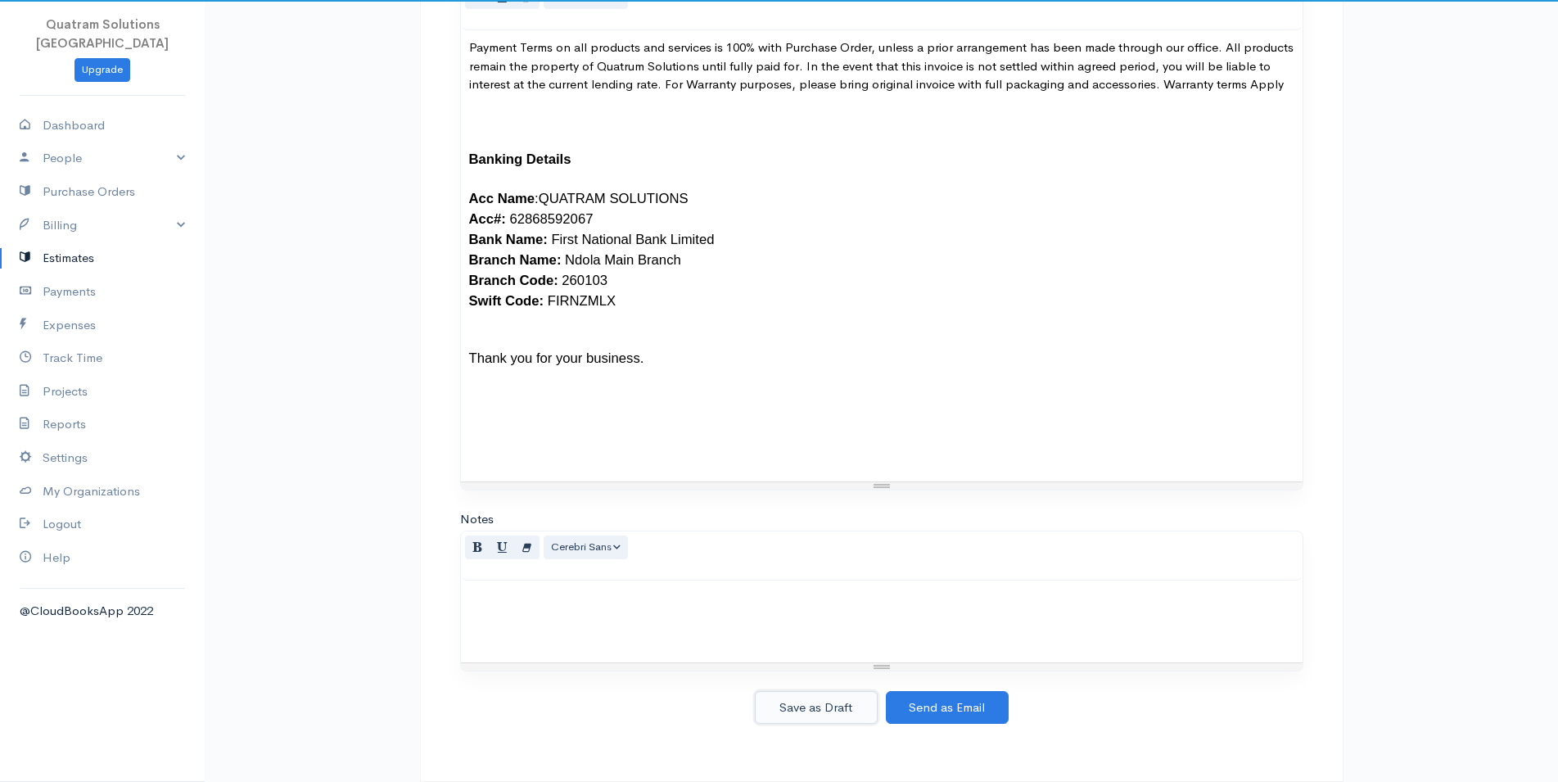
click at [864, 712] on button "Save as Draft" at bounding box center [816, 708] width 123 height 34
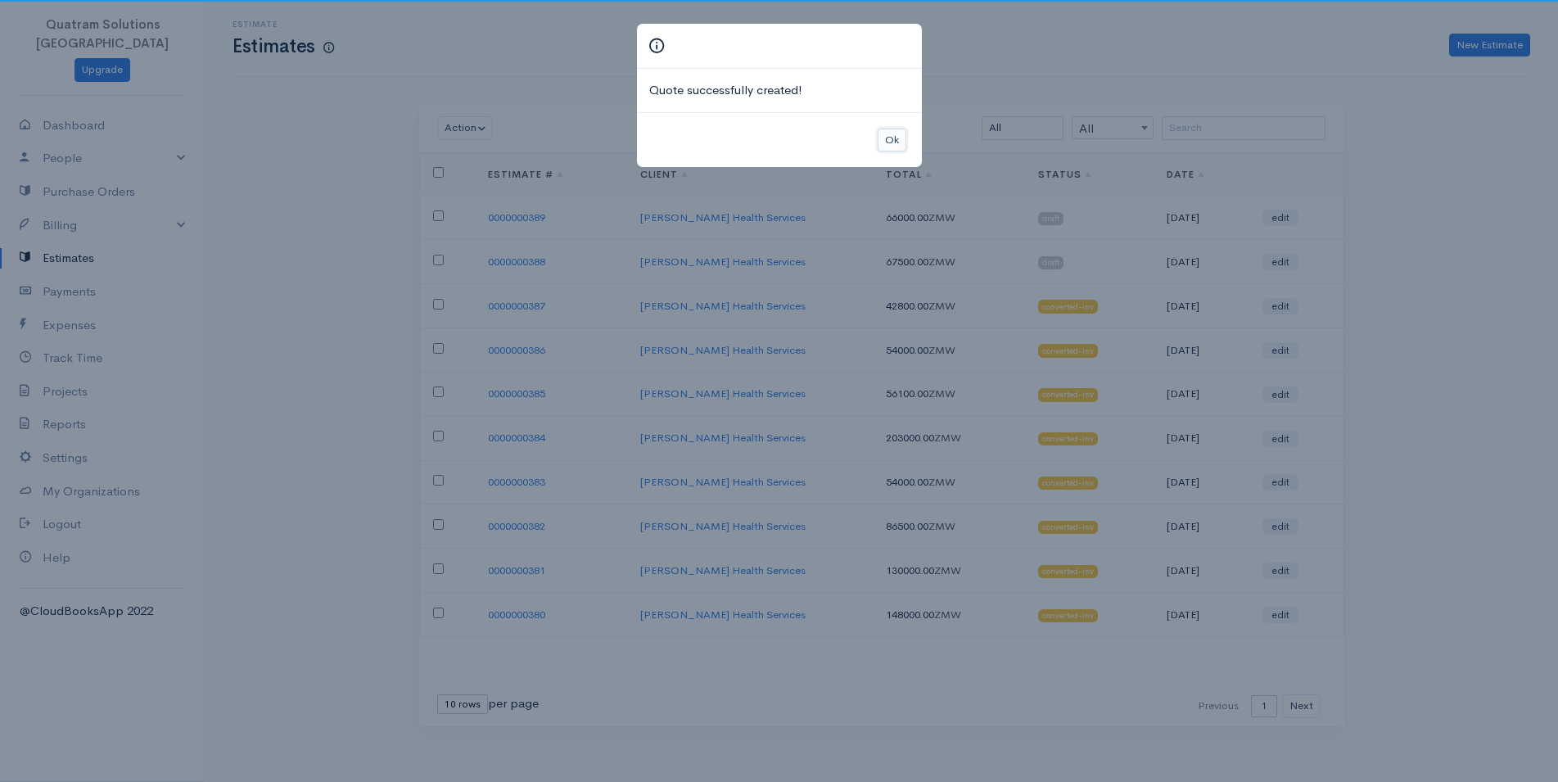
click at [892, 130] on button "Ok" at bounding box center [892, 141] width 29 height 24
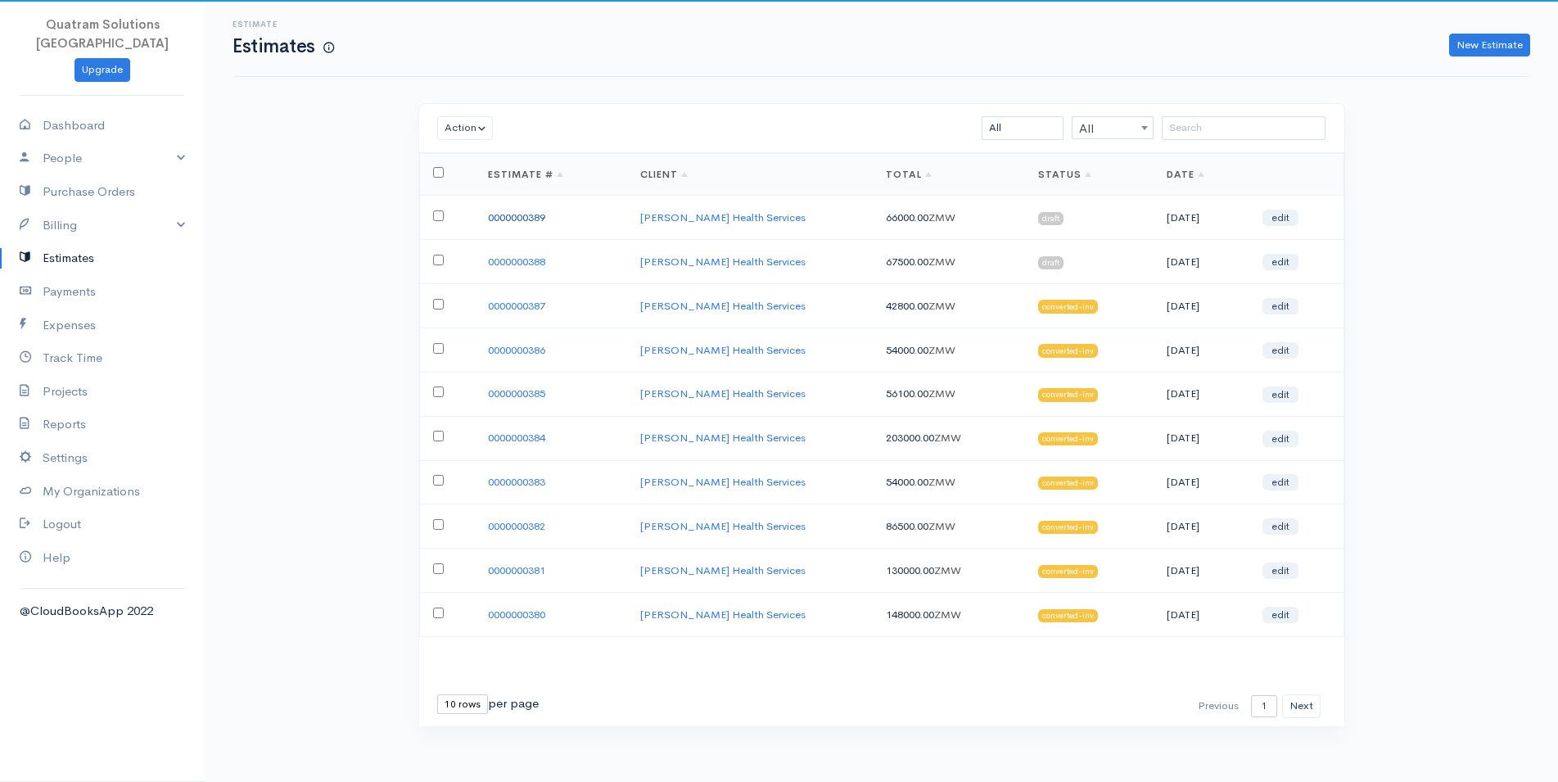
click at [514, 215] on link "0000000389" at bounding box center [516, 217] width 57 height 14
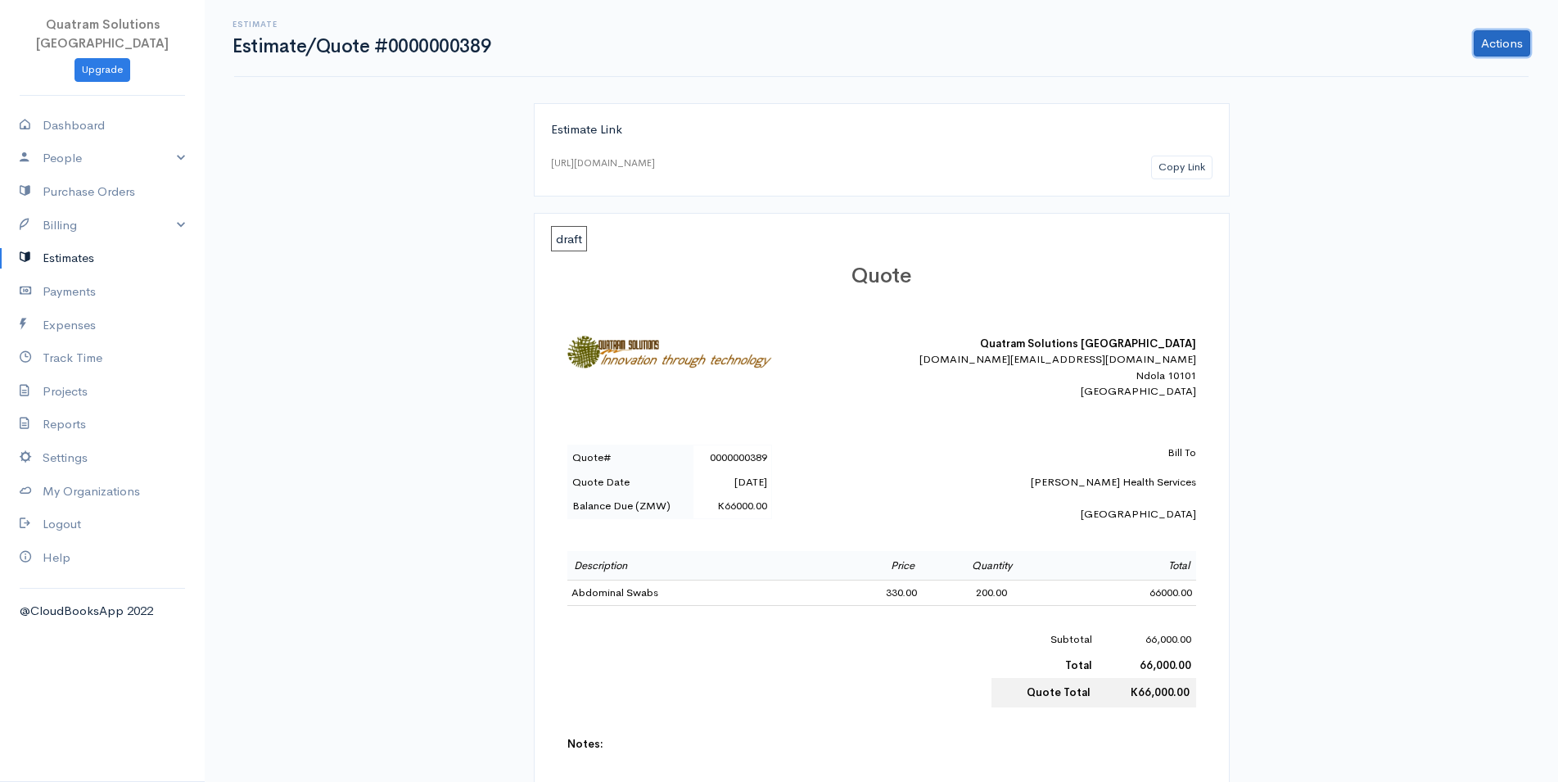
click at [1517, 46] on link "Actions" at bounding box center [1502, 43] width 56 height 26
click at [1421, 220] on link "PDF" at bounding box center [1459, 219] width 144 height 29
